Goal: Task Accomplishment & Management: Manage account settings

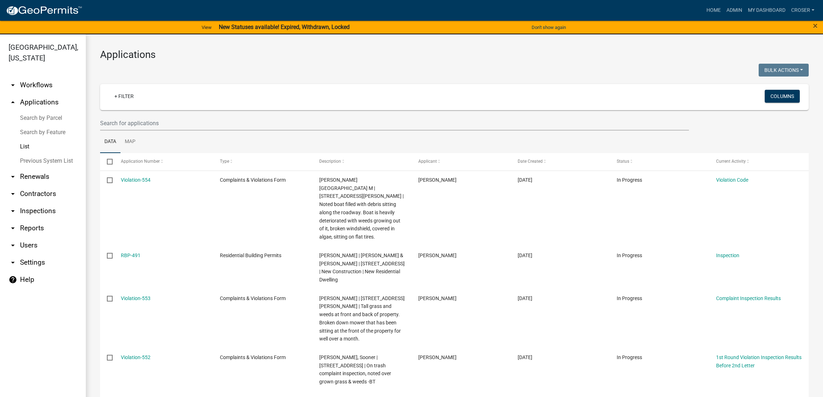
select select "3: 100"
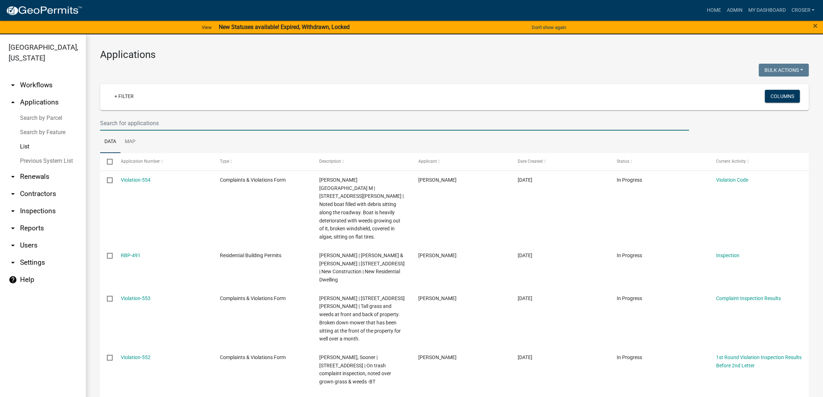
click at [205, 131] on input "text" at bounding box center [394, 123] width 589 height 15
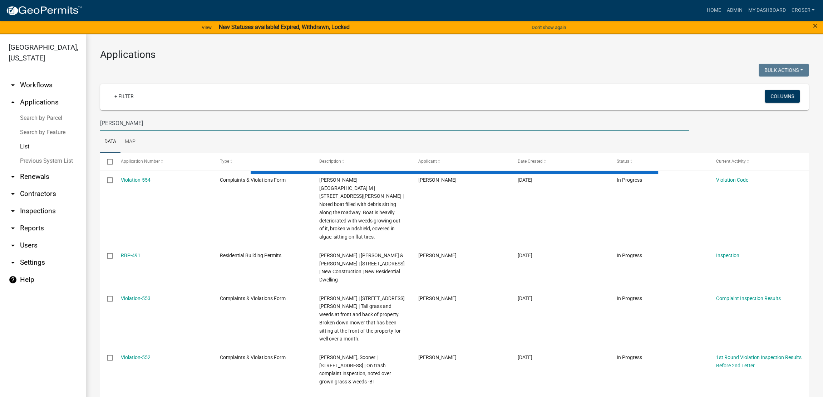
type input "[PERSON_NAME]"
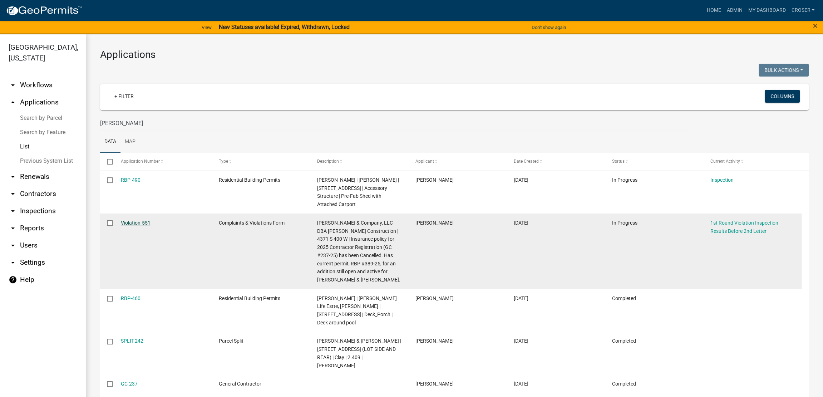
click at [133, 226] on link "Violation-551" at bounding box center [136, 223] width 30 height 6
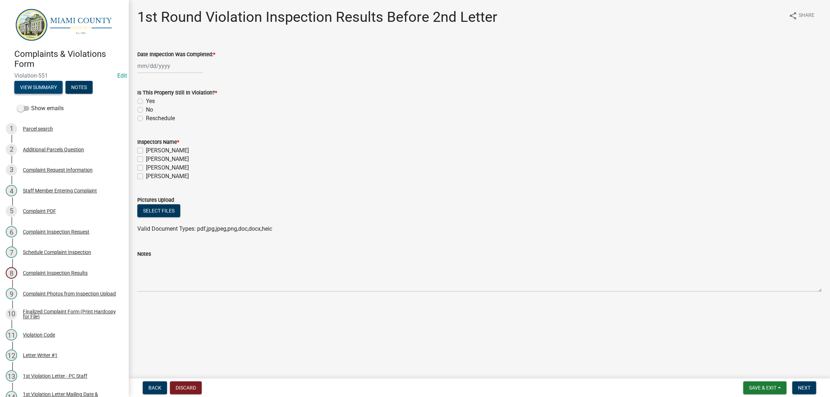
click at [62, 94] on button "View Summary" at bounding box center [38, 87] width 48 height 13
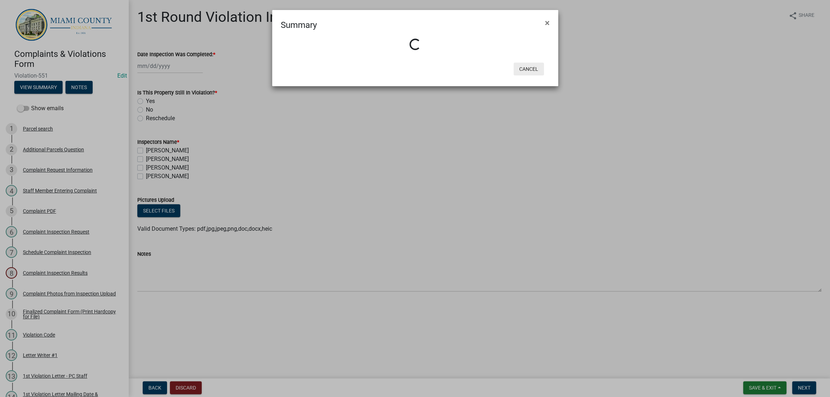
click at [533, 75] on button "Cancel" at bounding box center [529, 69] width 30 height 13
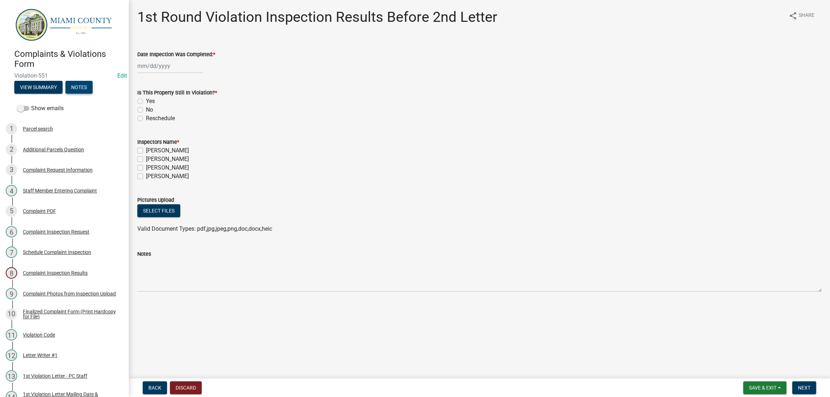
click at [65, 94] on button "Notes" at bounding box center [78, 87] width 27 height 13
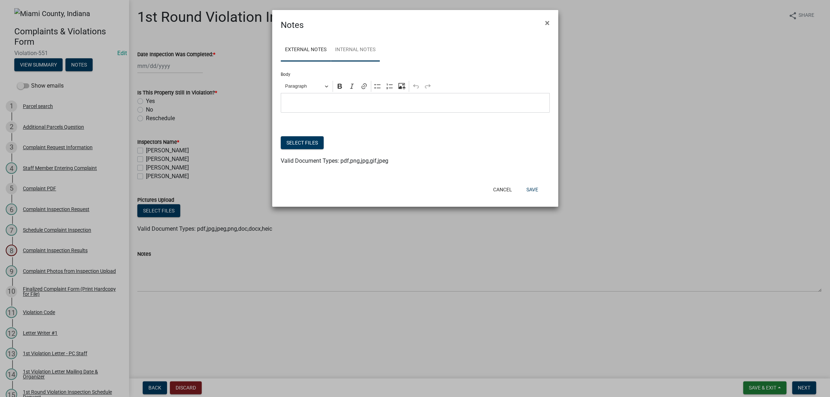
click at [380, 62] on link "Internal Notes" at bounding box center [355, 50] width 49 height 23
click at [547, 28] on span "×" at bounding box center [547, 23] width 5 height 10
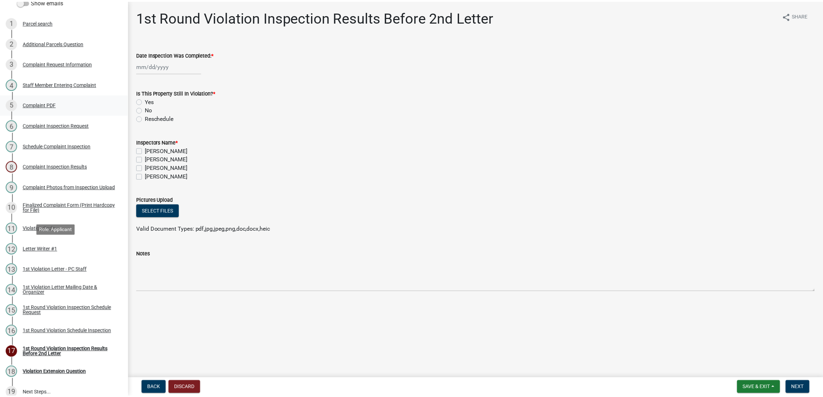
scroll to position [309, 0]
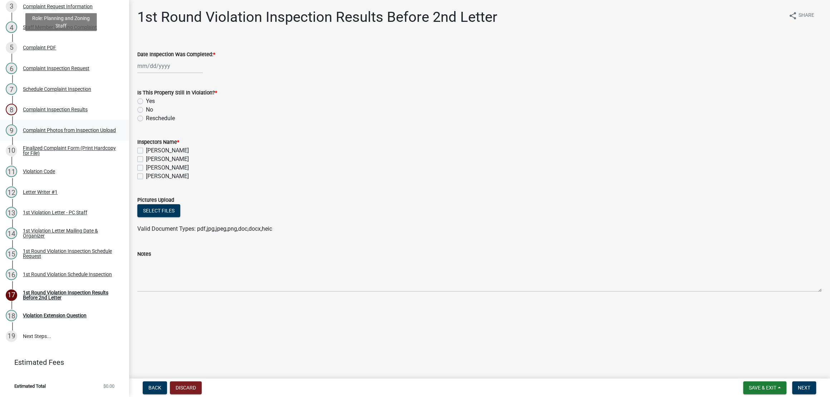
click at [75, 120] on link "9 Complaint Photos from Inspection Upload" at bounding box center [64, 130] width 129 height 21
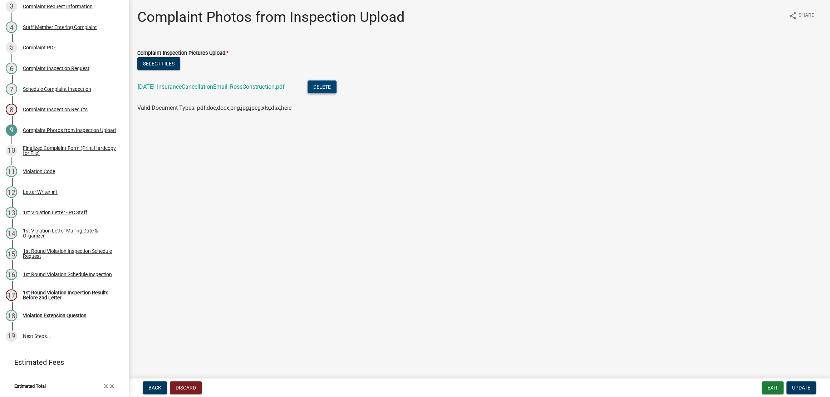
click at [337, 93] on button "Delete" at bounding box center [322, 86] width 29 height 13
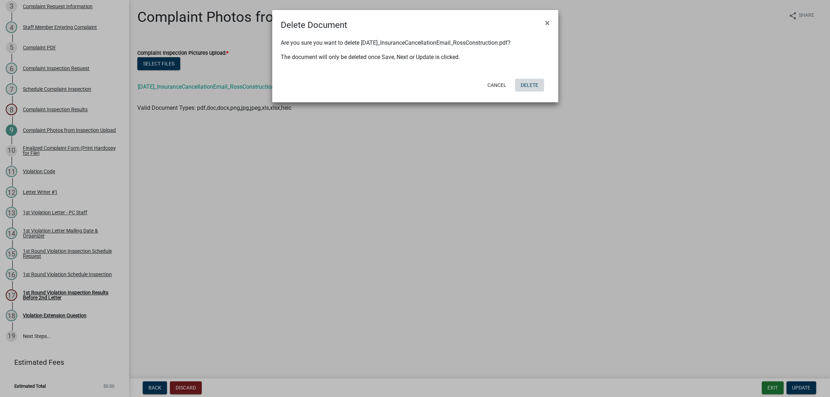
click at [521, 92] on button "Delete" at bounding box center [529, 85] width 29 height 13
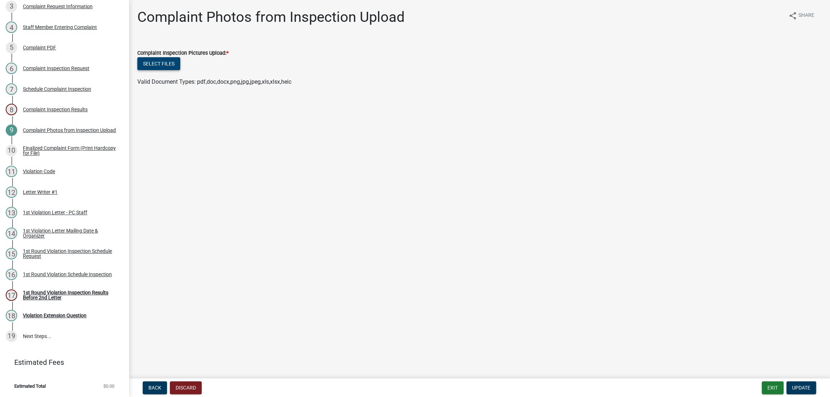
click at [170, 70] on button "Select files" at bounding box center [158, 63] width 43 height 13
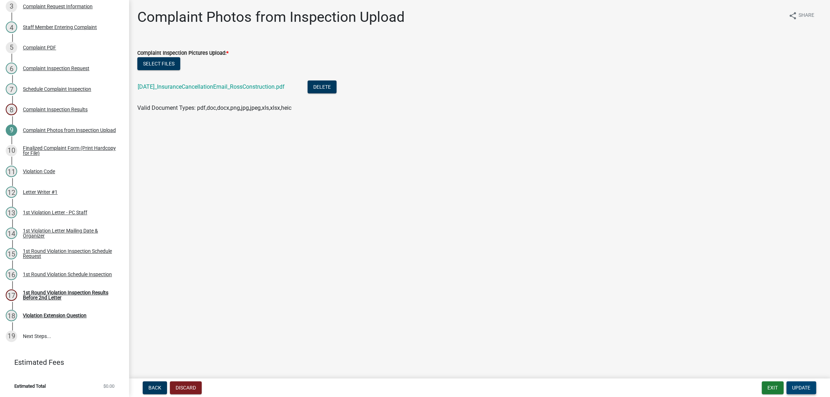
click at [807, 381] on button "Update" at bounding box center [801, 387] width 30 height 13
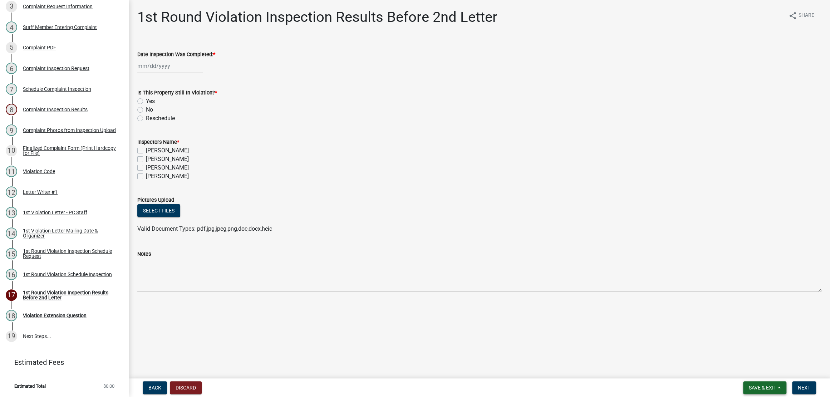
click at [767, 386] on button "Save & Exit" at bounding box center [764, 387] width 43 height 13
click at [754, 368] on button "Save & Exit" at bounding box center [757, 365] width 57 height 17
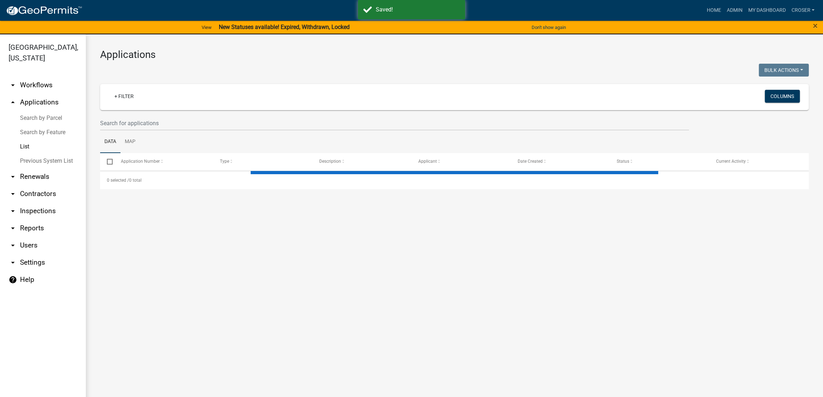
select select "3: 100"
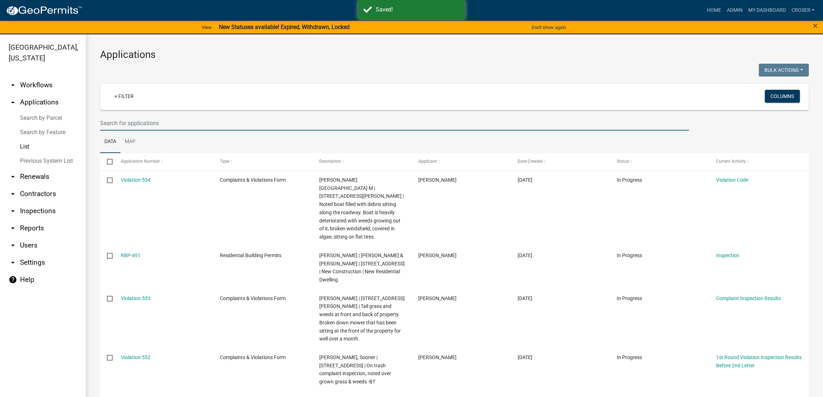
click at [172, 131] on input "text" at bounding box center [394, 123] width 589 height 15
click at [49, 202] on link "arrow_drop_down Contractors" at bounding box center [43, 193] width 86 height 17
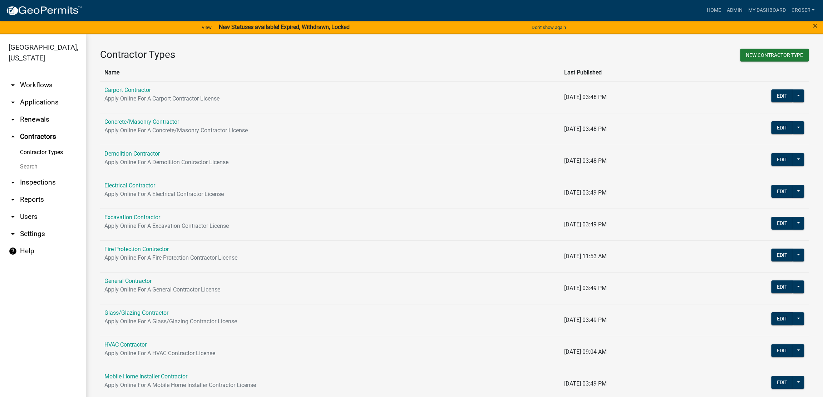
click at [34, 174] on link "Search" at bounding box center [43, 167] width 86 height 14
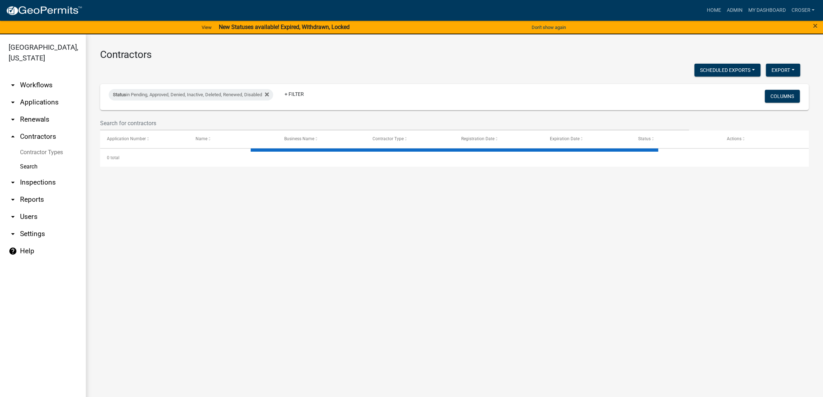
select select "3: 100"
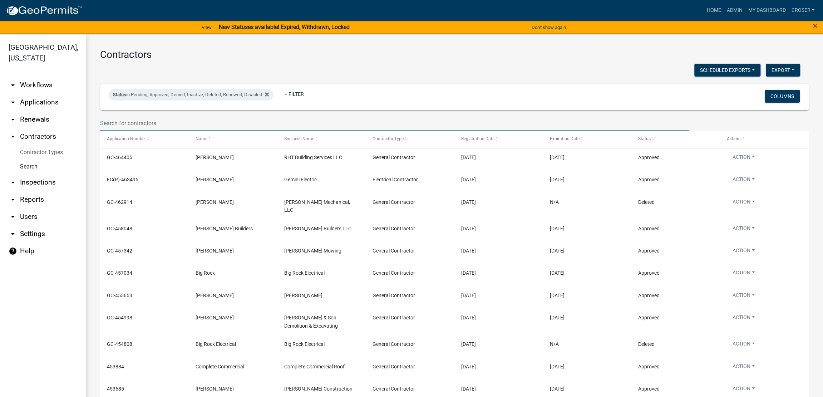
click at [182, 131] on input "text" at bounding box center [394, 123] width 589 height 15
type input "[PERSON_NAME]"
click at [223, 78] on div "Scheduled Exports + Create New Export Excel Format (.xlsx) CSV Format (.csv)" at bounding box center [450, 71] width 711 height 15
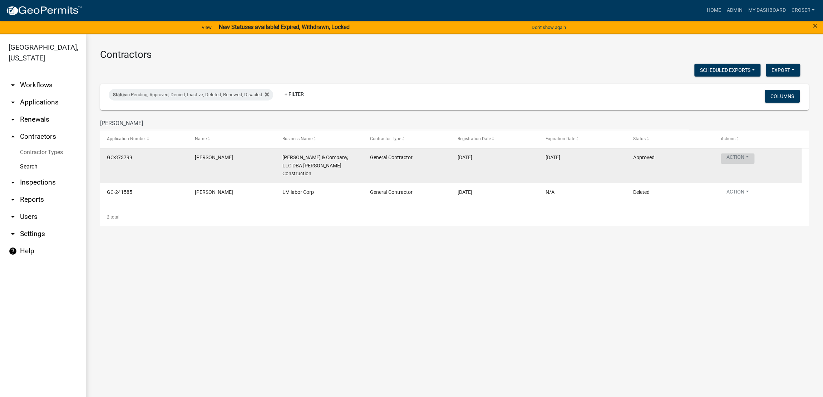
click at [751, 164] on button "Action" at bounding box center [738, 158] width 34 height 10
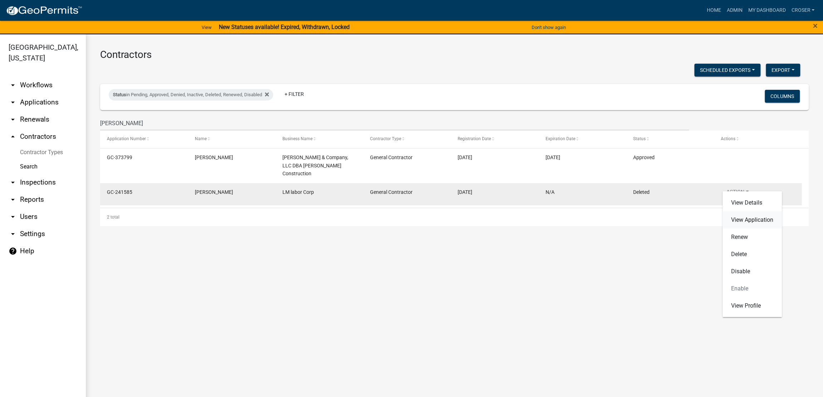
click at [747, 224] on link "View Application" at bounding box center [752, 219] width 59 height 17
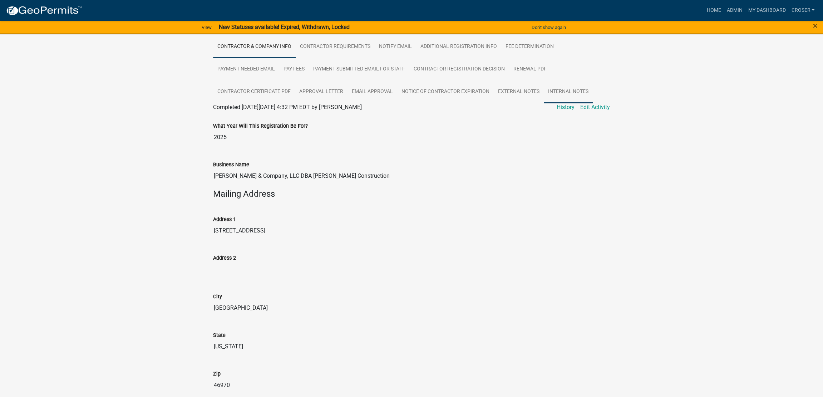
scroll to position [134, 0]
click at [544, 103] on link "Internal Notes" at bounding box center [568, 91] width 49 height 23
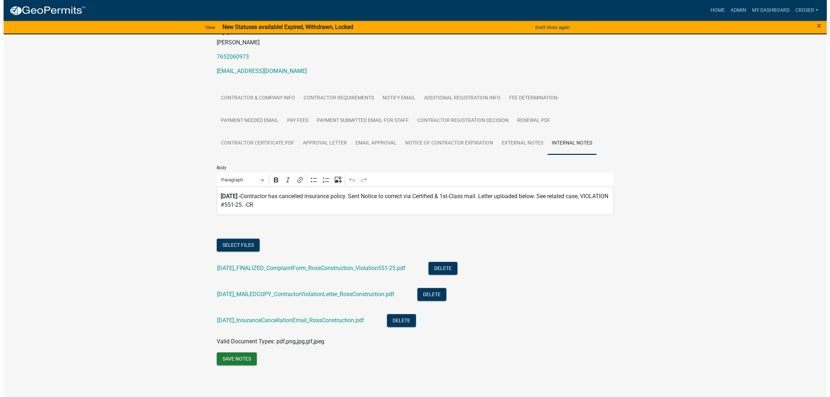
scroll to position [203, 0]
click at [412, 314] on button "Delete" at bounding box center [397, 320] width 29 height 13
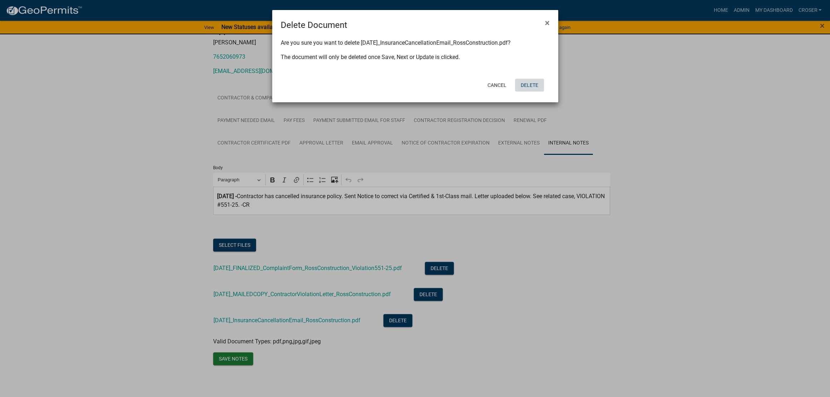
click at [526, 92] on button "Delete" at bounding box center [529, 85] width 29 height 13
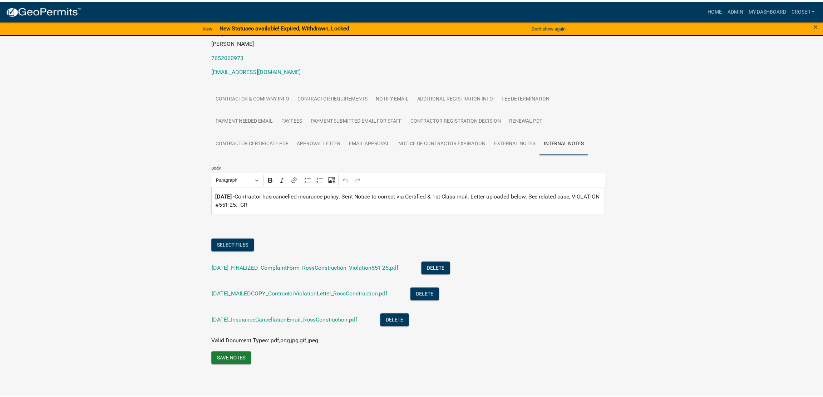
scroll to position [171, 0]
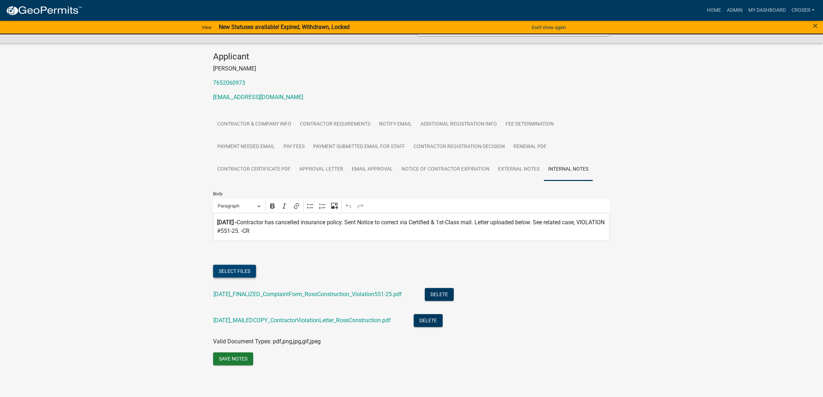
click at [231, 265] on button "Select files" at bounding box center [234, 271] width 43 height 13
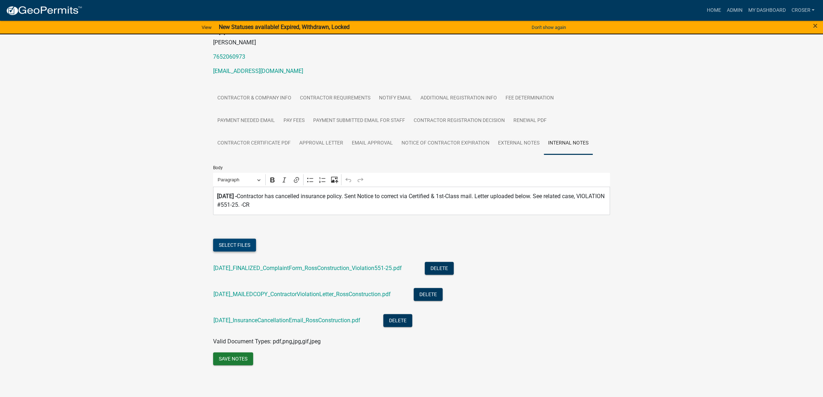
scroll to position [203, 0]
click at [237, 353] on button "Save Notes" at bounding box center [233, 358] width 40 height 13
click at [686, 230] on div "General Contractor GC-237 Amount Paid $50.00 Actions View receipt #1 View recei…" at bounding box center [411, 170] width 823 height 437
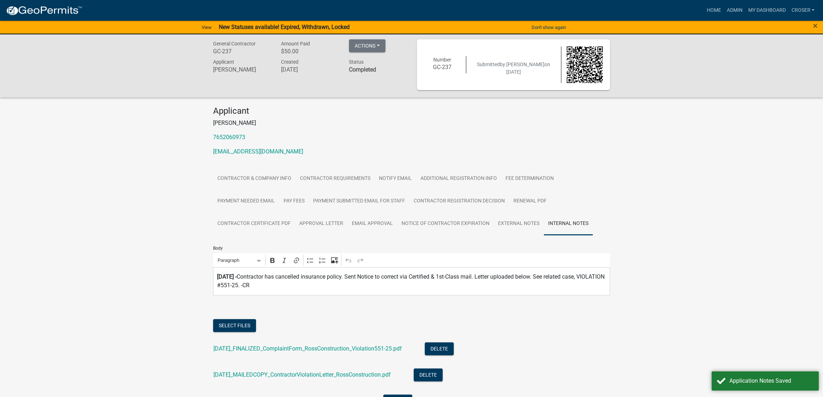
scroll to position [0, 0]
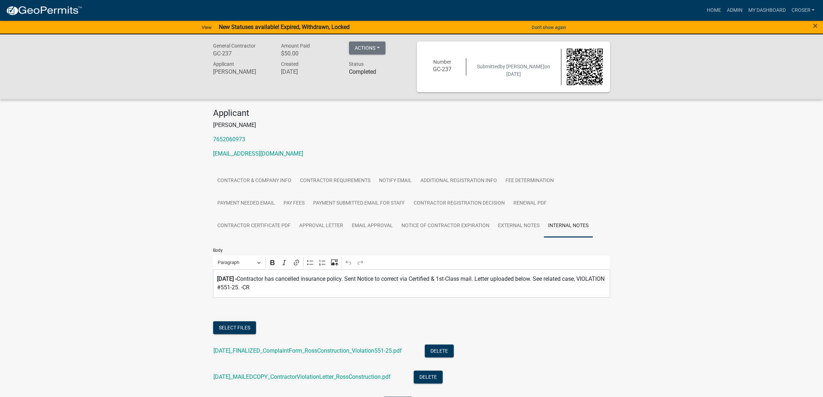
click at [686, 230] on div "General Contractor GC-237 Amount Paid $50.00 Actions View receipt #1 View recei…" at bounding box center [411, 252] width 823 height 437
click at [745, 7] on link "My Dashboard" at bounding box center [766, 11] width 43 height 14
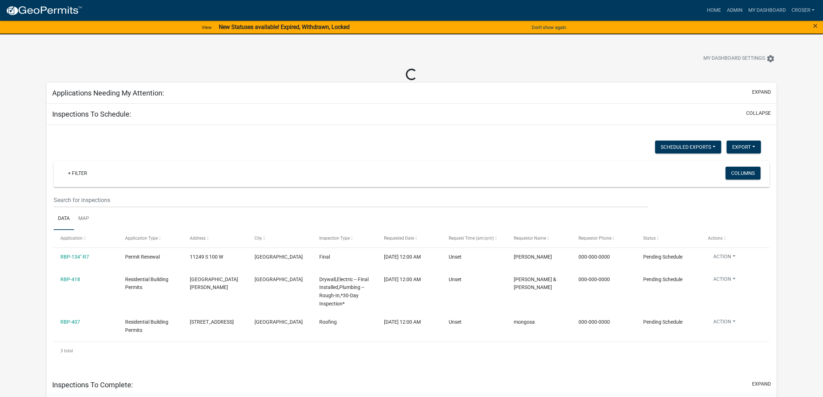
select select "3: 100"
